Goal: Leave review/rating: Leave review/rating

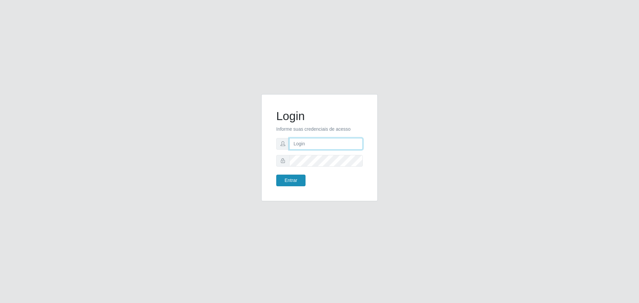
type input "[EMAIL_ADDRESS][DOMAIN_NAME]"
click at [295, 182] on button "Entrar" at bounding box center [290, 181] width 29 height 12
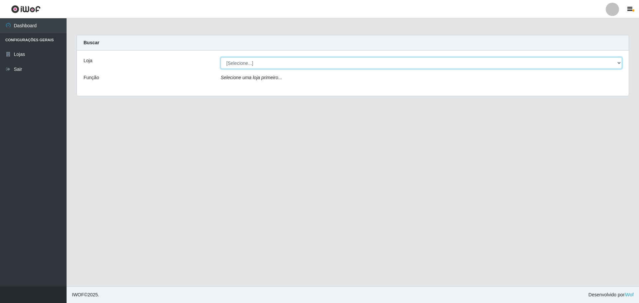
click at [263, 65] on select "[Selecione...] [GEOGRAPHIC_DATA] - [GEOGRAPHIC_DATA][DATE]" at bounding box center [421, 63] width 401 height 12
select select "527"
click at [221, 57] on select "[Selecione...] [GEOGRAPHIC_DATA] - [GEOGRAPHIC_DATA][DATE]" at bounding box center [421, 63] width 401 height 12
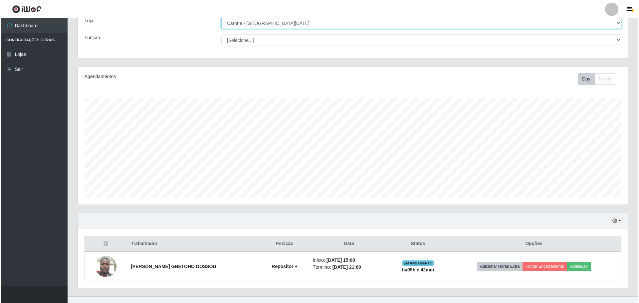
scroll to position [50, 0]
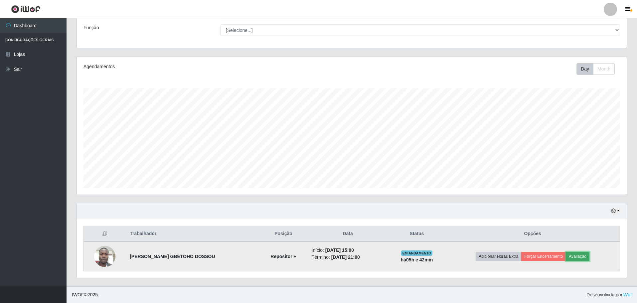
click at [579, 259] on button "Avaliação" at bounding box center [578, 256] width 24 height 9
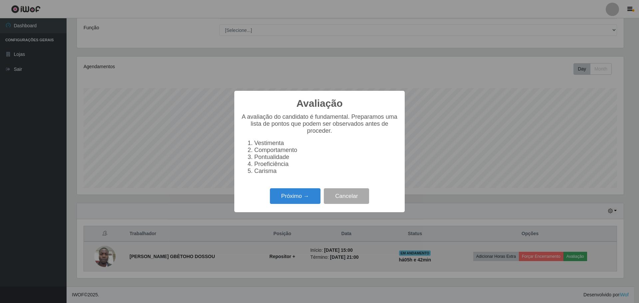
scroll to position [138, 547]
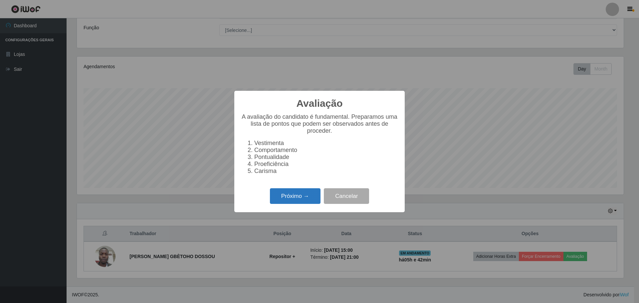
click at [288, 200] on button "Próximo →" at bounding box center [295, 196] width 51 height 16
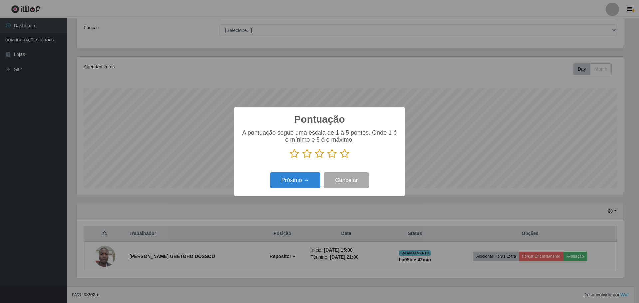
scroll to position [332650, 332242]
click at [344, 154] on icon at bounding box center [344, 154] width 9 height 10
click at [340, 159] on input "radio" at bounding box center [340, 159] width 0 height 0
click at [305, 182] on button "Próximo →" at bounding box center [295, 180] width 51 height 16
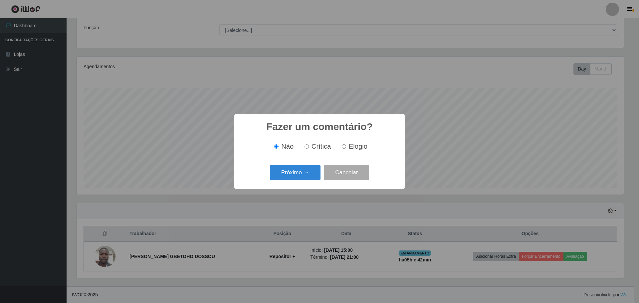
click at [343, 148] on input "Elogio" at bounding box center [344, 146] width 4 height 4
radio input "true"
click at [306, 175] on button "Próximo →" at bounding box center [295, 173] width 51 height 16
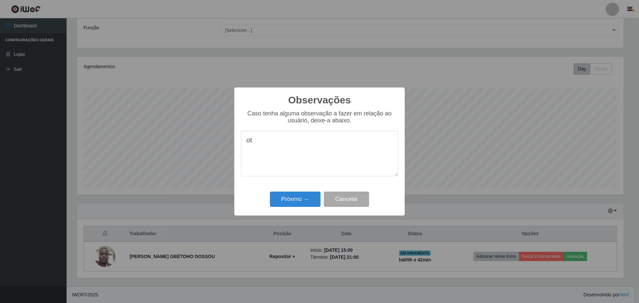
type textarea "o"
click at [357, 152] on textarea "[PERSON_NAME] apresentou eficiência na execução das tarefas, comprometido com o…" at bounding box center [319, 154] width 157 height 46
click at [386, 152] on textarea "Colaborador apresentou eficiência na execução das tarefas, comprometido com o h…" at bounding box center [319, 154] width 157 height 46
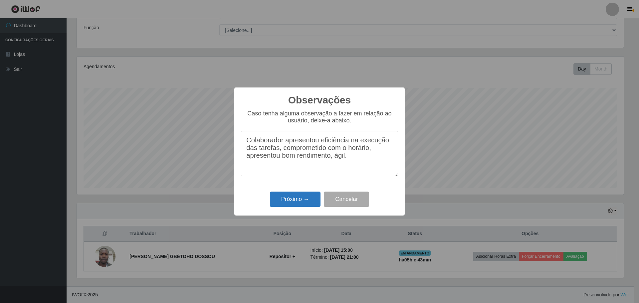
type textarea "Colaborador apresentou eficiência na execução das tarefas, comprometido com o h…"
click at [284, 201] on button "Próximo →" at bounding box center [295, 200] width 51 height 16
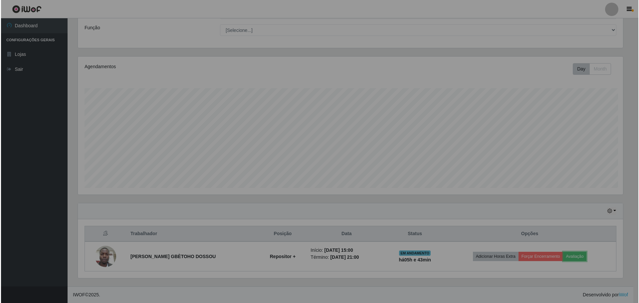
scroll to position [138, 550]
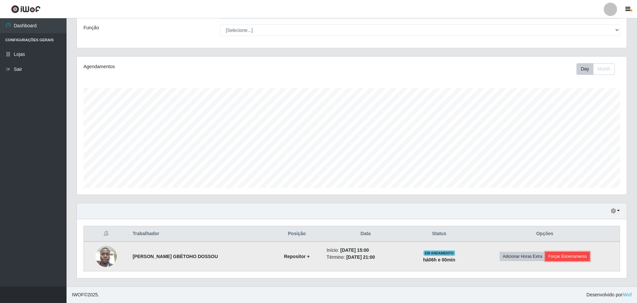
click at [574, 258] on button "Forçar Encerramento" at bounding box center [567, 256] width 45 height 9
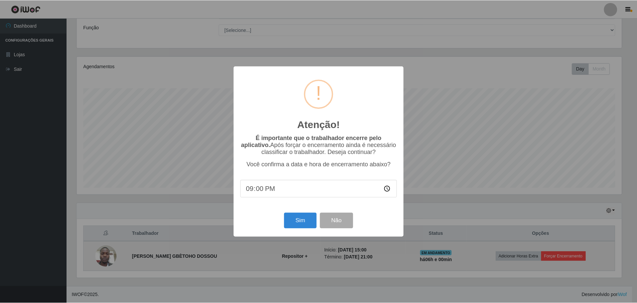
scroll to position [138, 547]
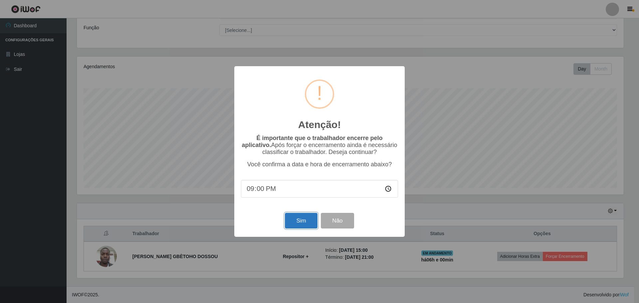
click at [294, 221] on button "Sim" at bounding box center [301, 221] width 32 height 16
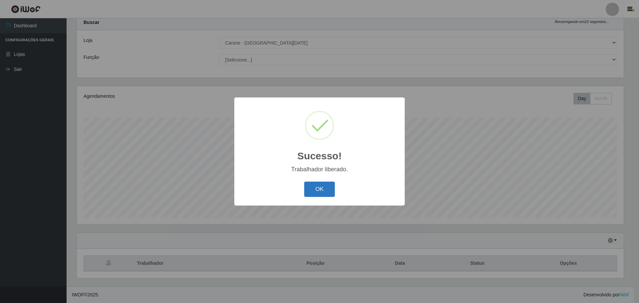
click at [326, 190] on button "OK" at bounding box center [319, 190] width 31 height 16
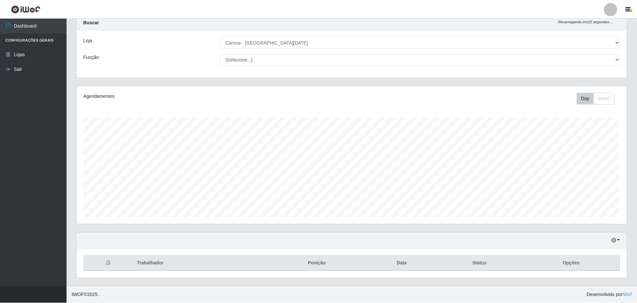
scroll to position [138, 550]
